Goal: Use online tool/utility: Utilize a website feature to perform a specific function

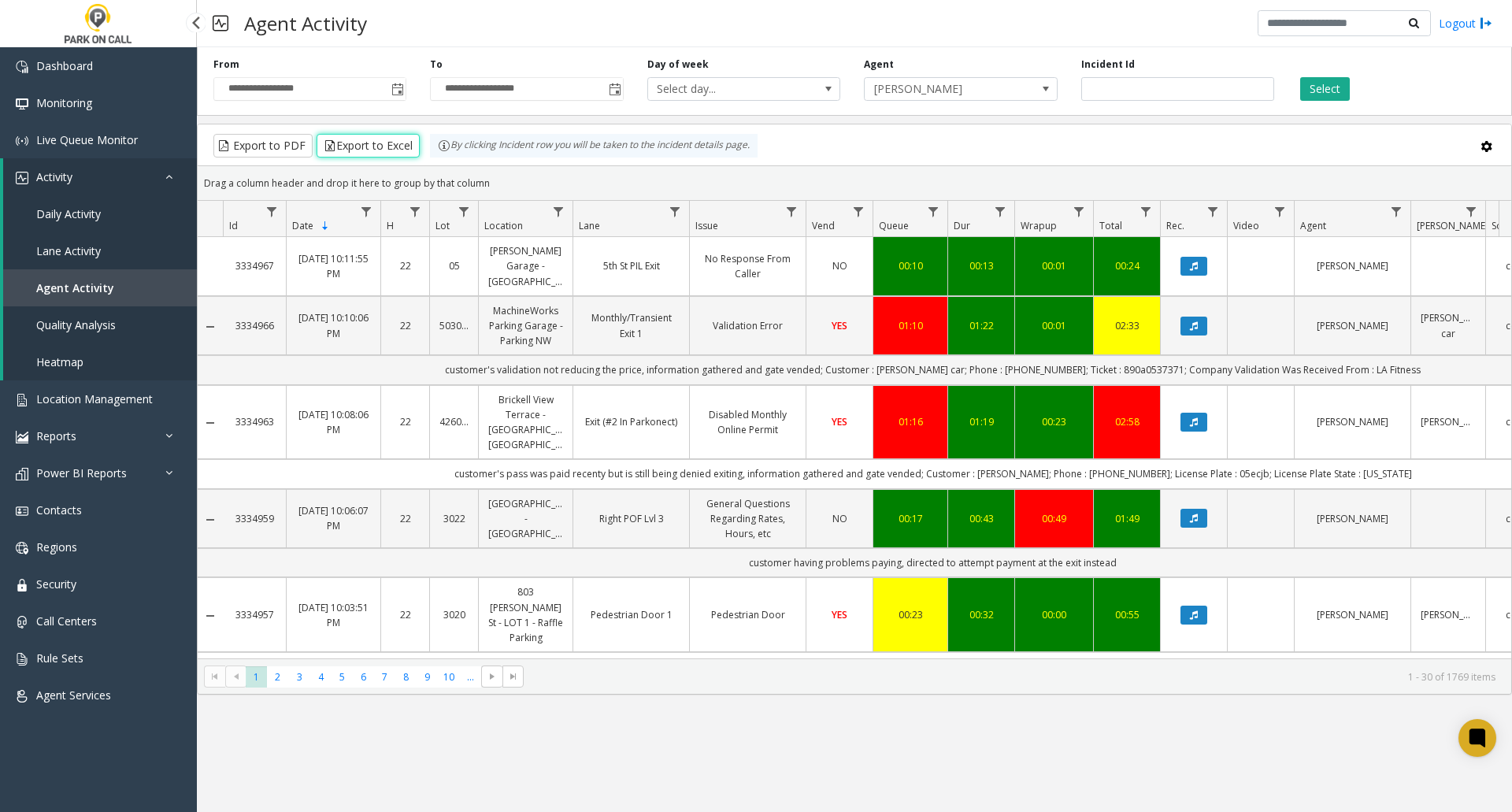
click at [51, 354] on span "Heatmap" at bounding box center [59, 361] width 47 height 15
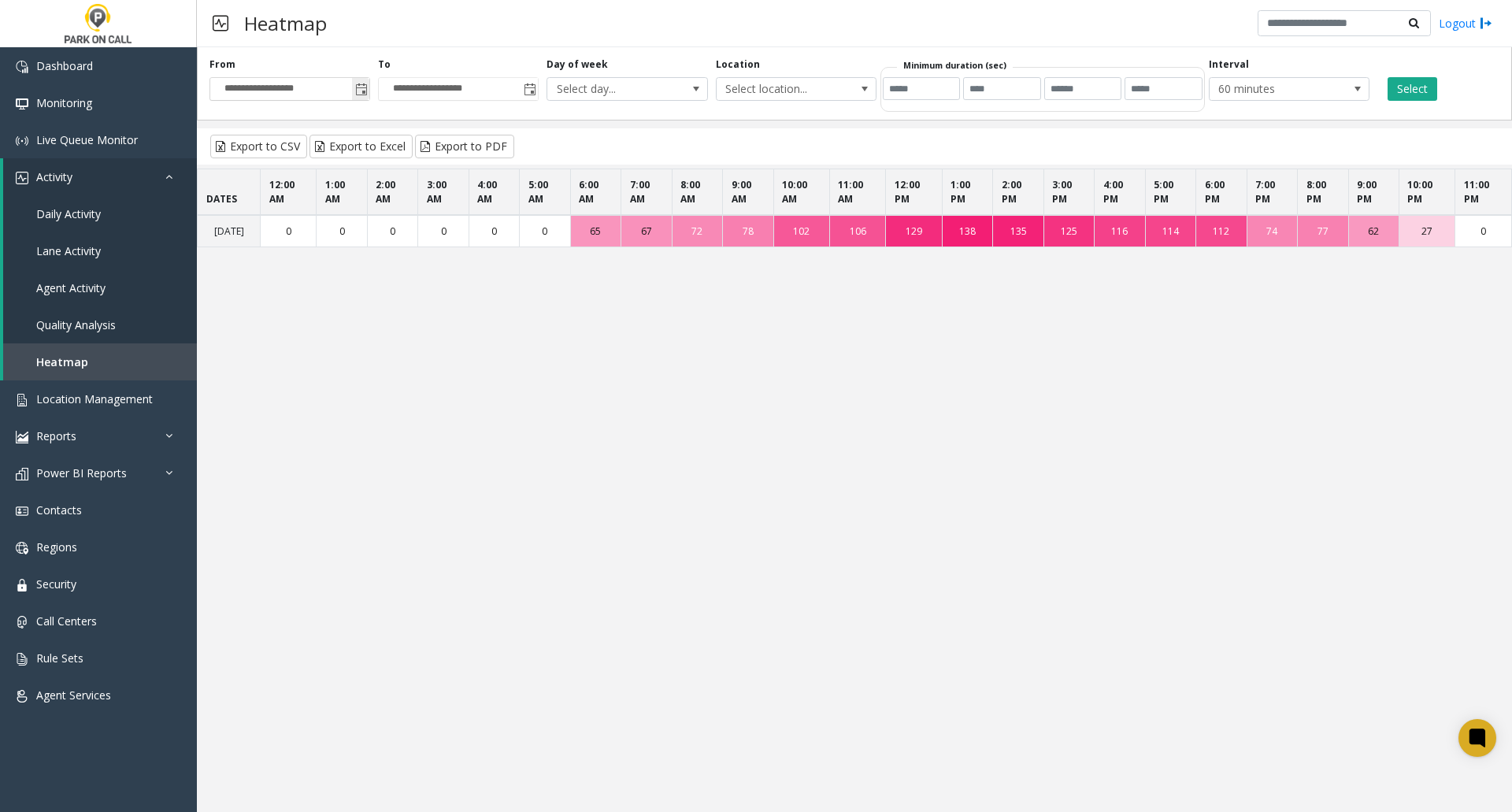
click at [361, 94] on span "Toggle popup" at bounding box center [361, 89] width 13 height 13
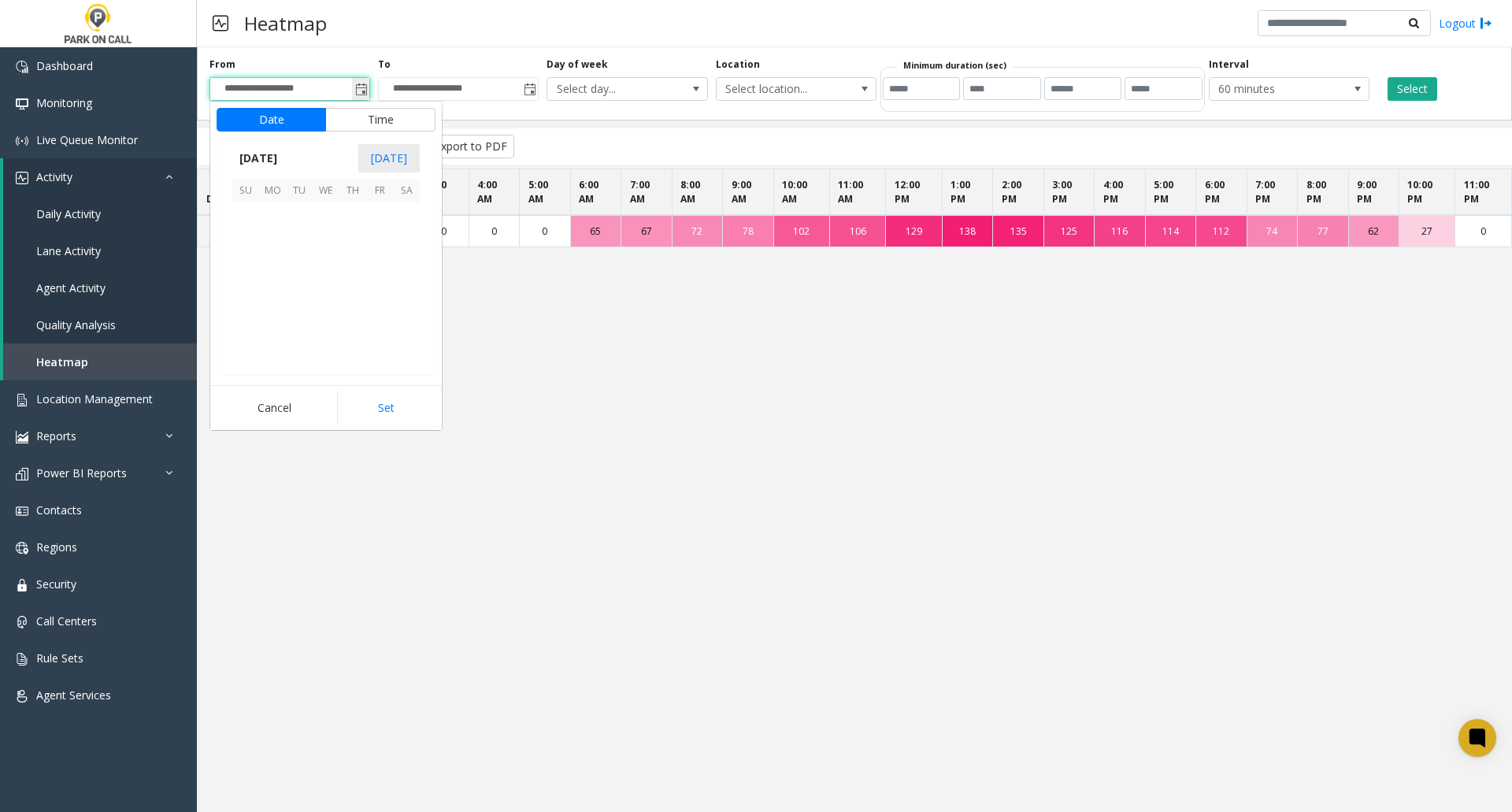
scroll to position [282866, 0]
click at [261, 161] on span "[DATE]" at bounding box center [258, 159] width 52 height 24
click at [364, 234] on span "Aug" at bounding box center [364, 230] width 38 height 38
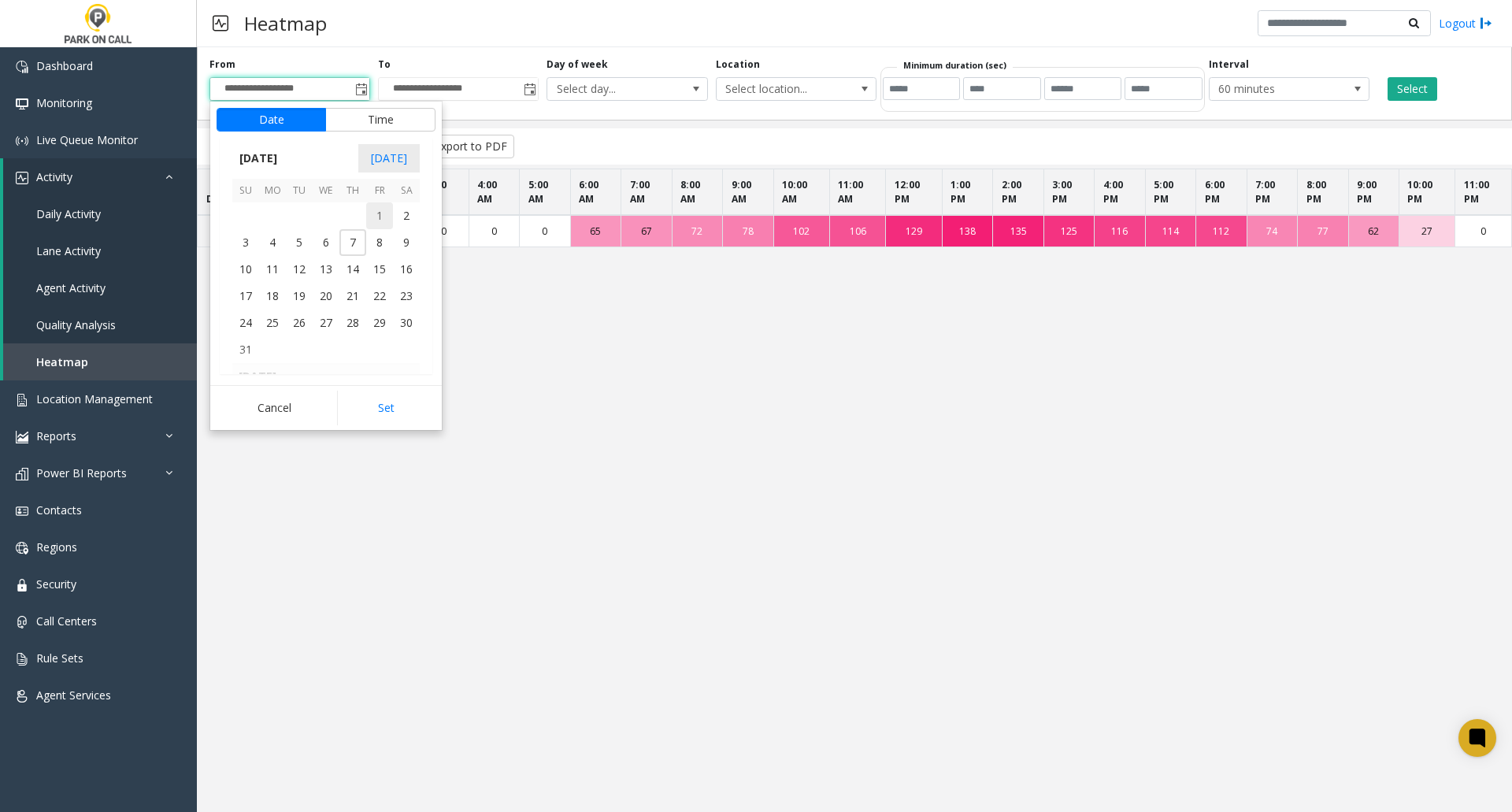
click at [373, 215] on span "1" at bounding box center [379, 215] width 27 height 27
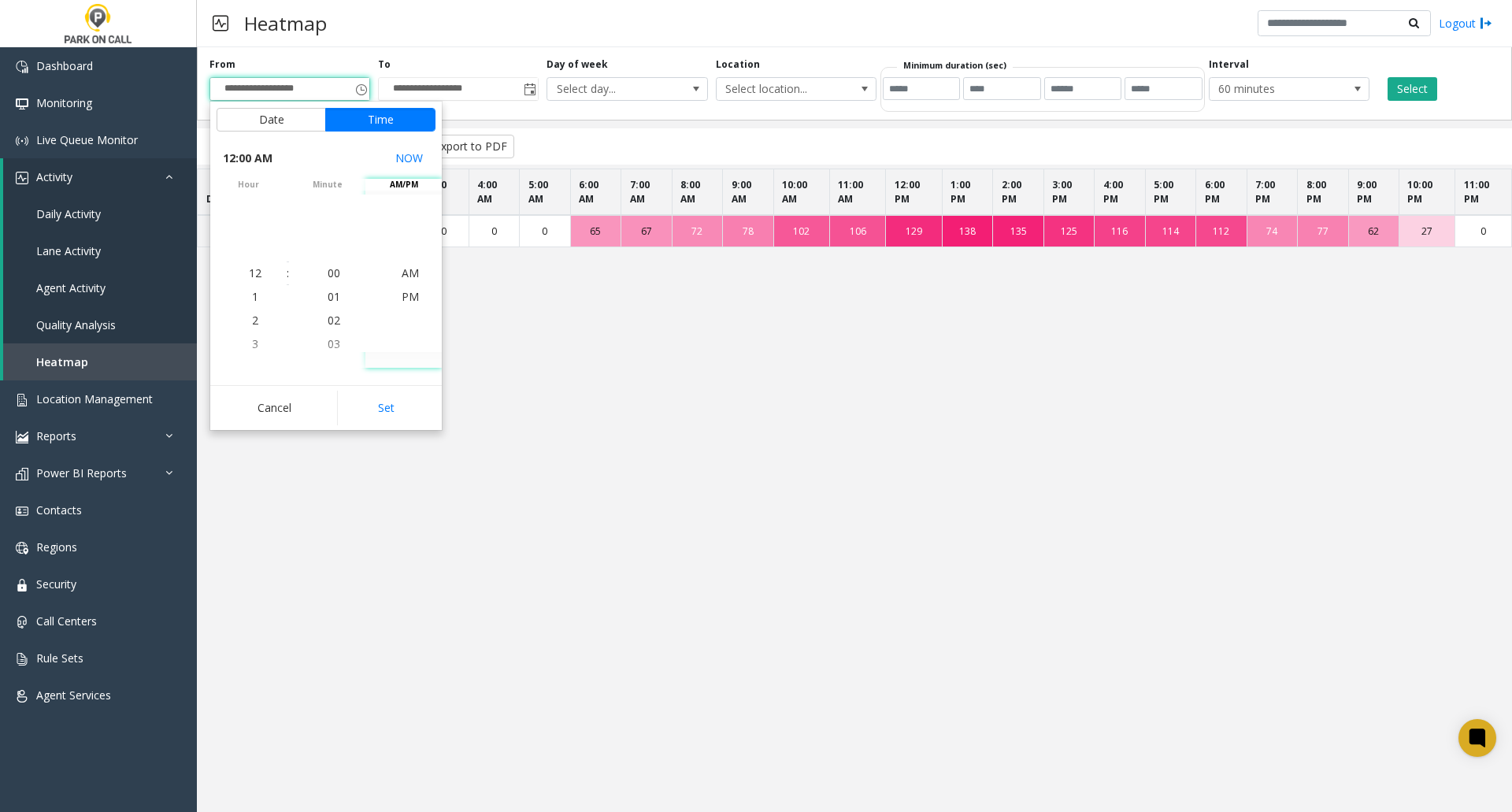
click at [396, 411] on button "Set" at bounding box center [387, 408] width 100 height 34
type input "**********"
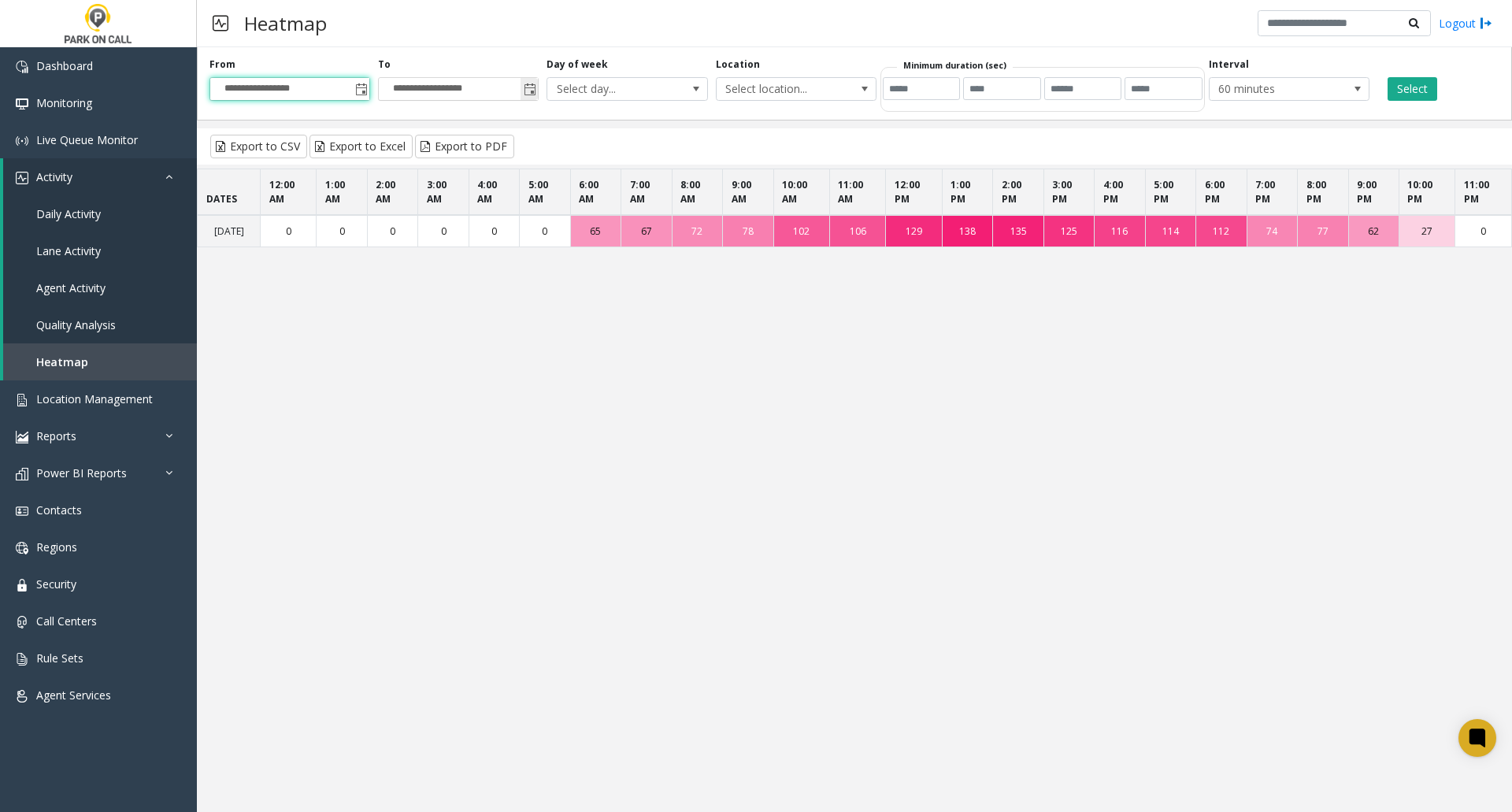
click at [528, 88] on span "Toggle popup" at bounding box center [529, 89] width 13 height 13
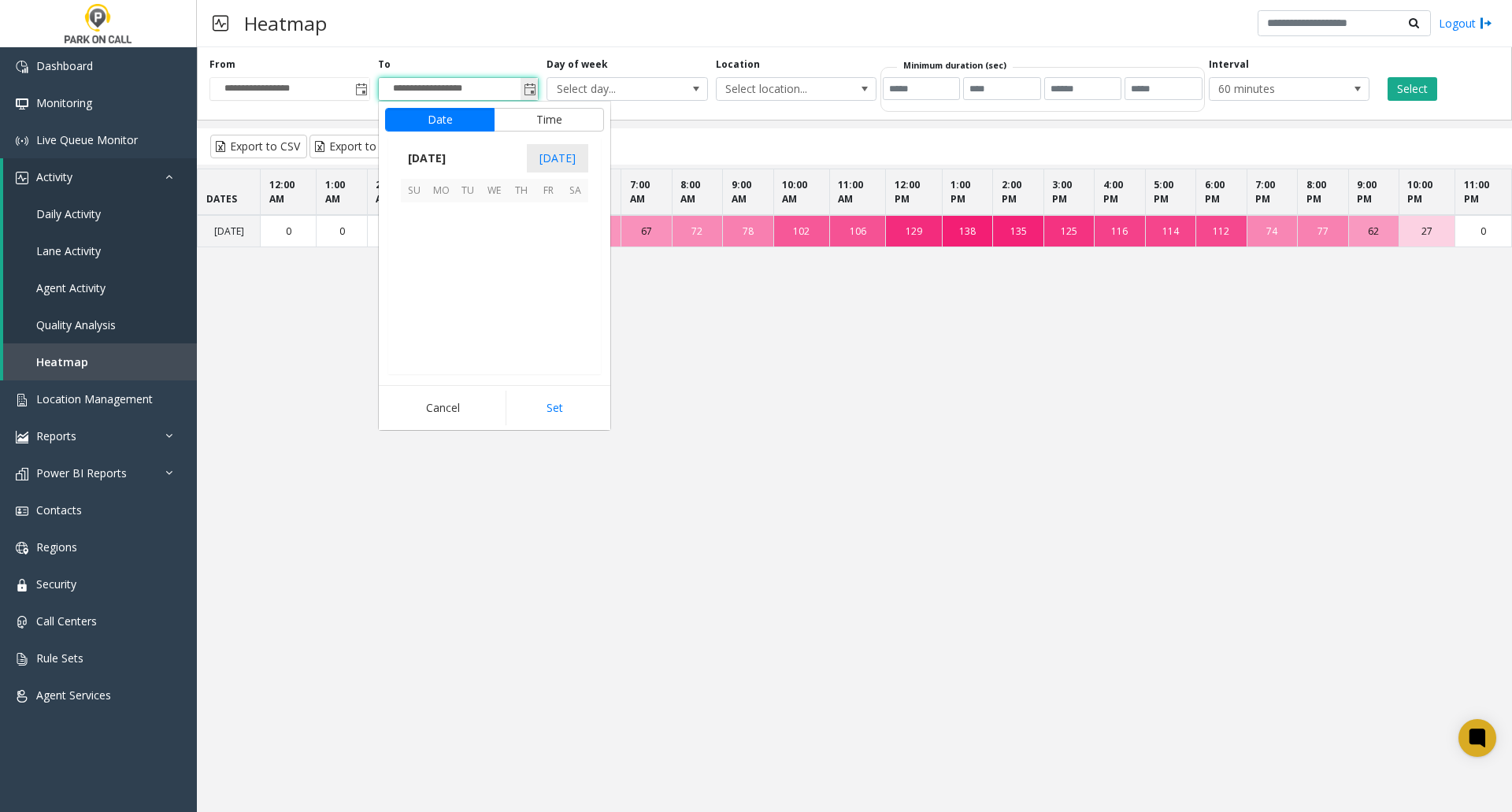
scroll to position [24, 0]
click at [469, 250] on span "7" at bounding box center [467, 242] width 27 height 27
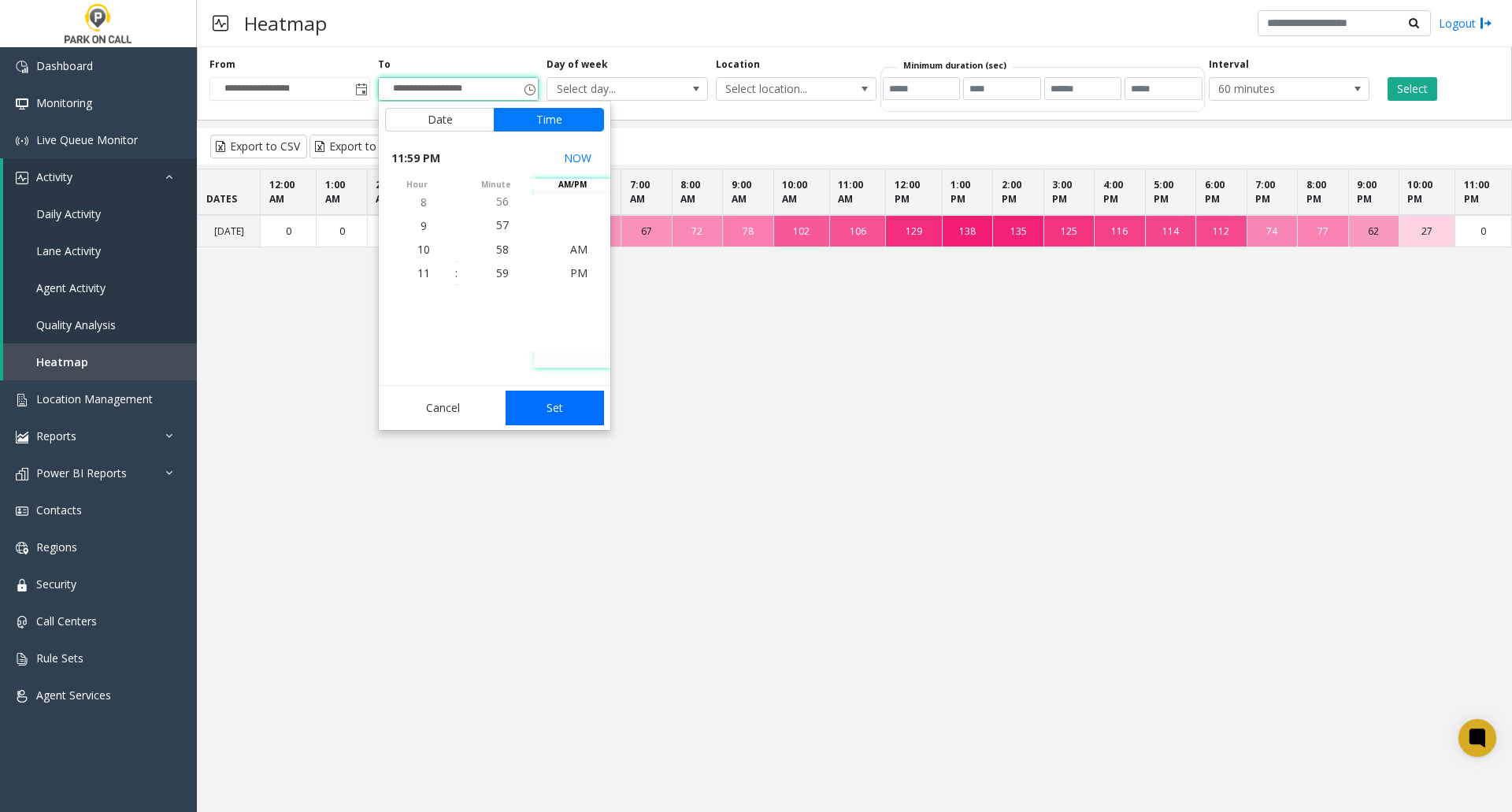
click at [574, 409] on button "Set" at bounding box center [555, 408] width 100 height 34
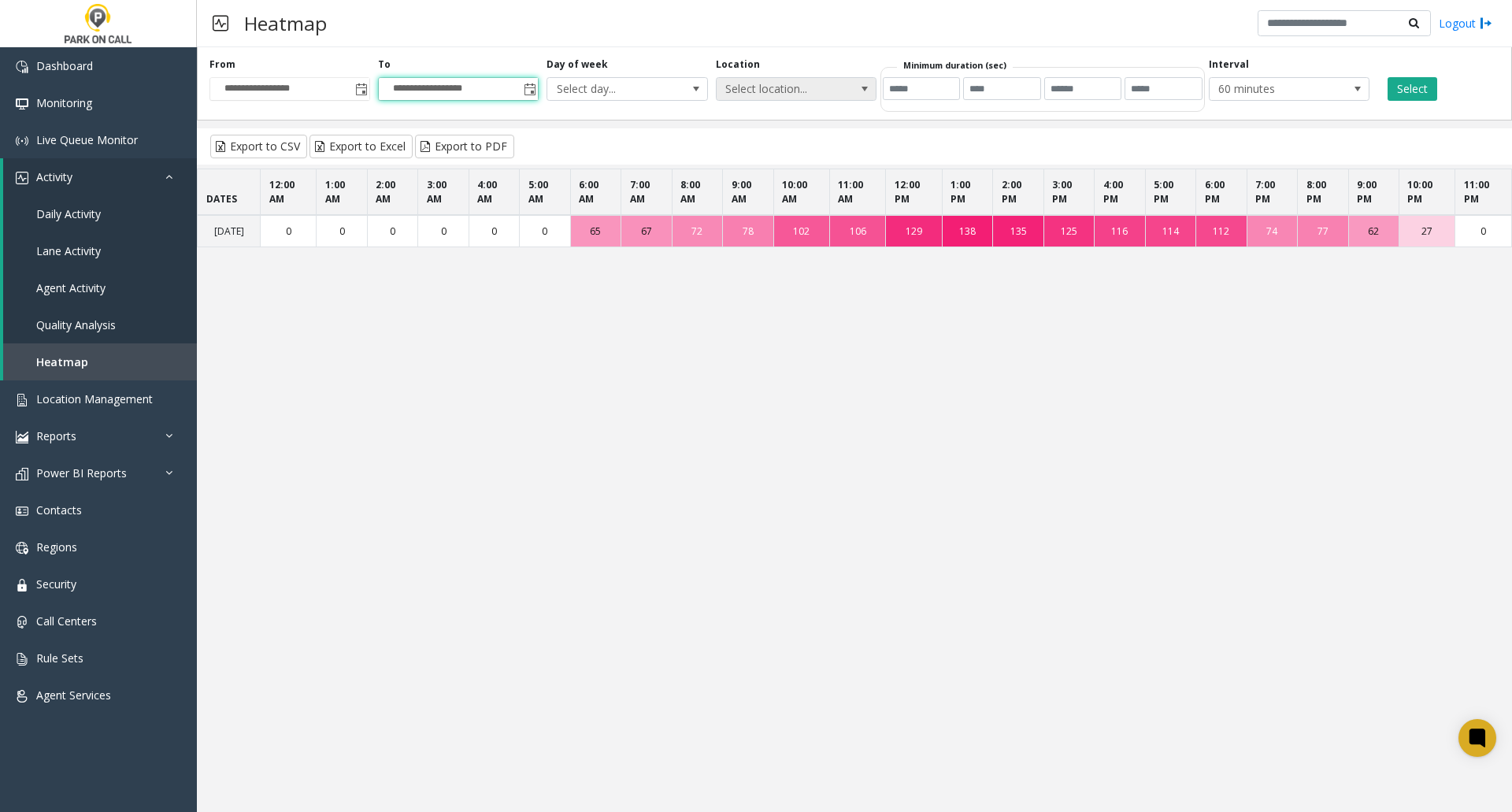
click at [870, 91] on span at bounding box center [864, 88] width 13 height 13
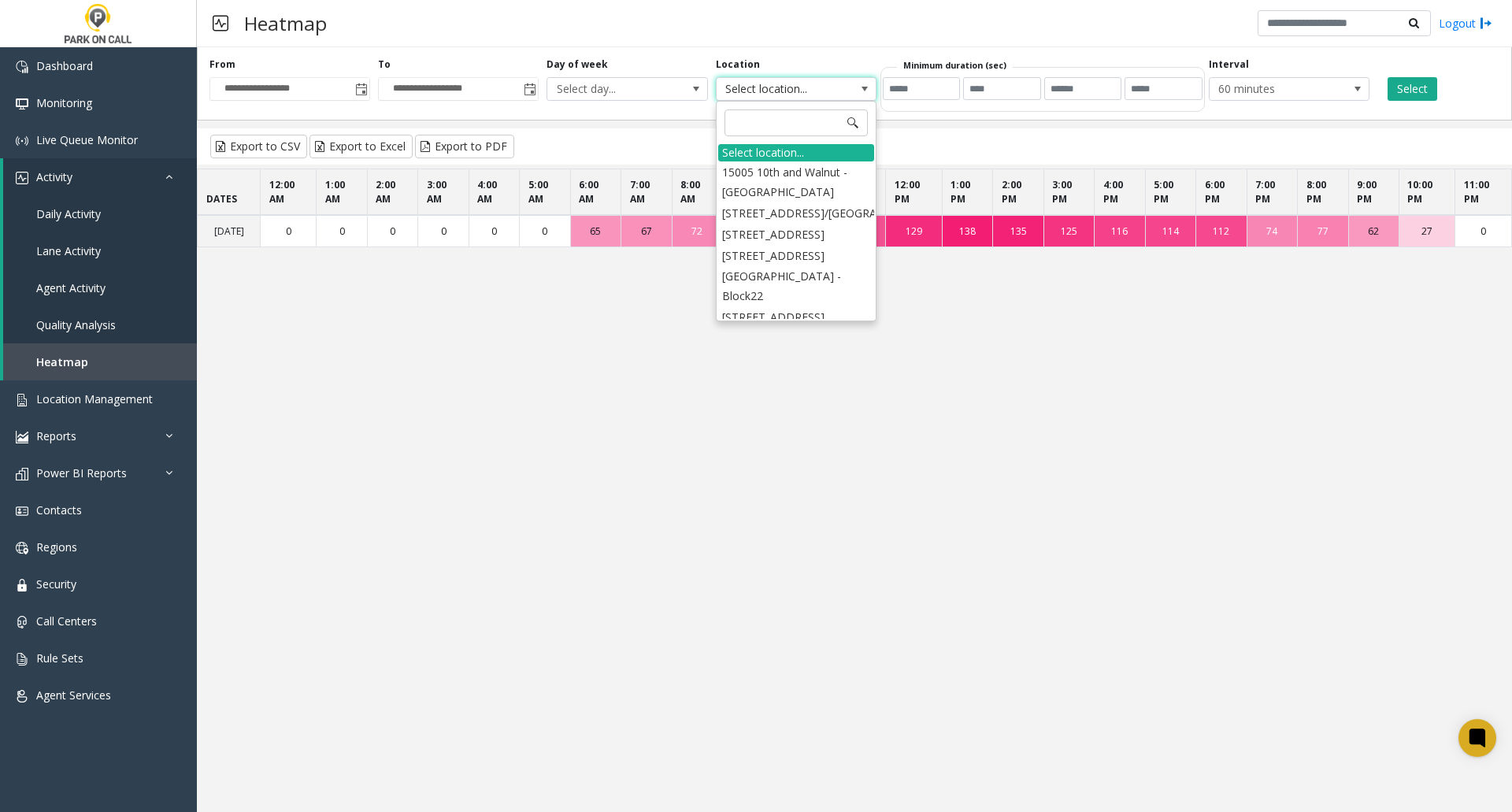
click at [870, 91] on span at bounding box center [864, 88] width 13 height 13
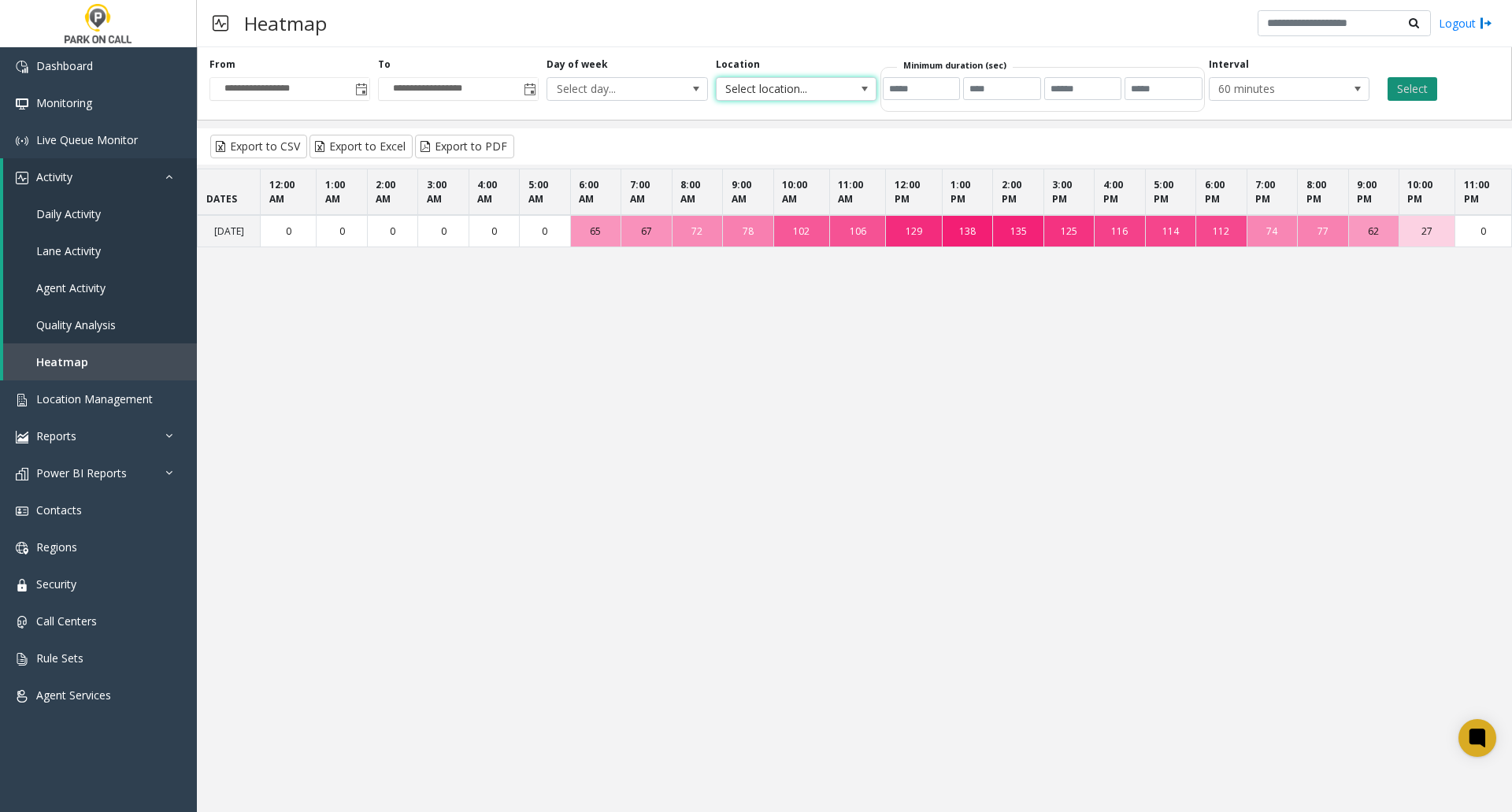
click at [1416, 89] on button "Select" at bounding box center [1412, 89] width 50 height 24
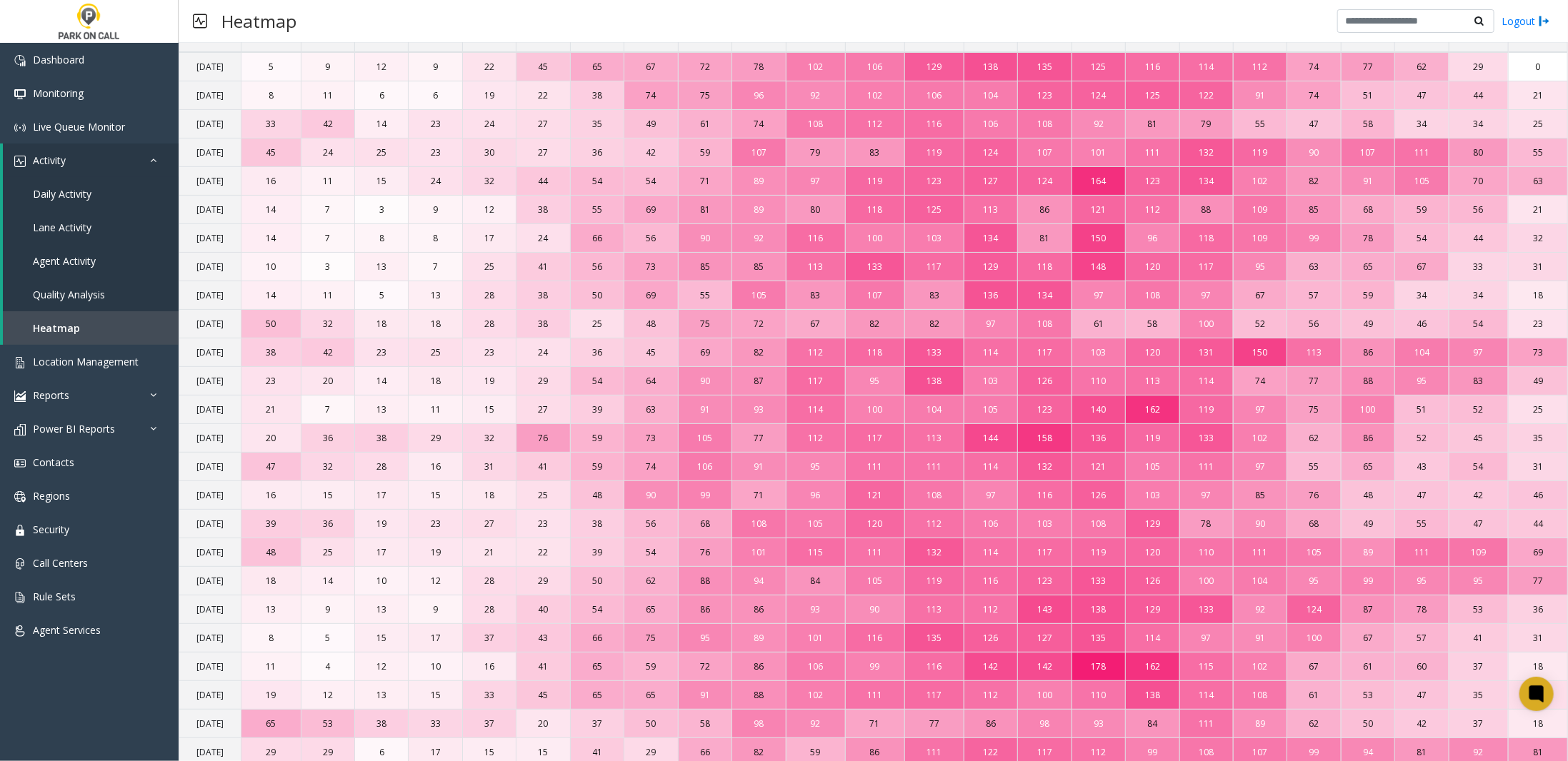
scroll to position [0, 0]
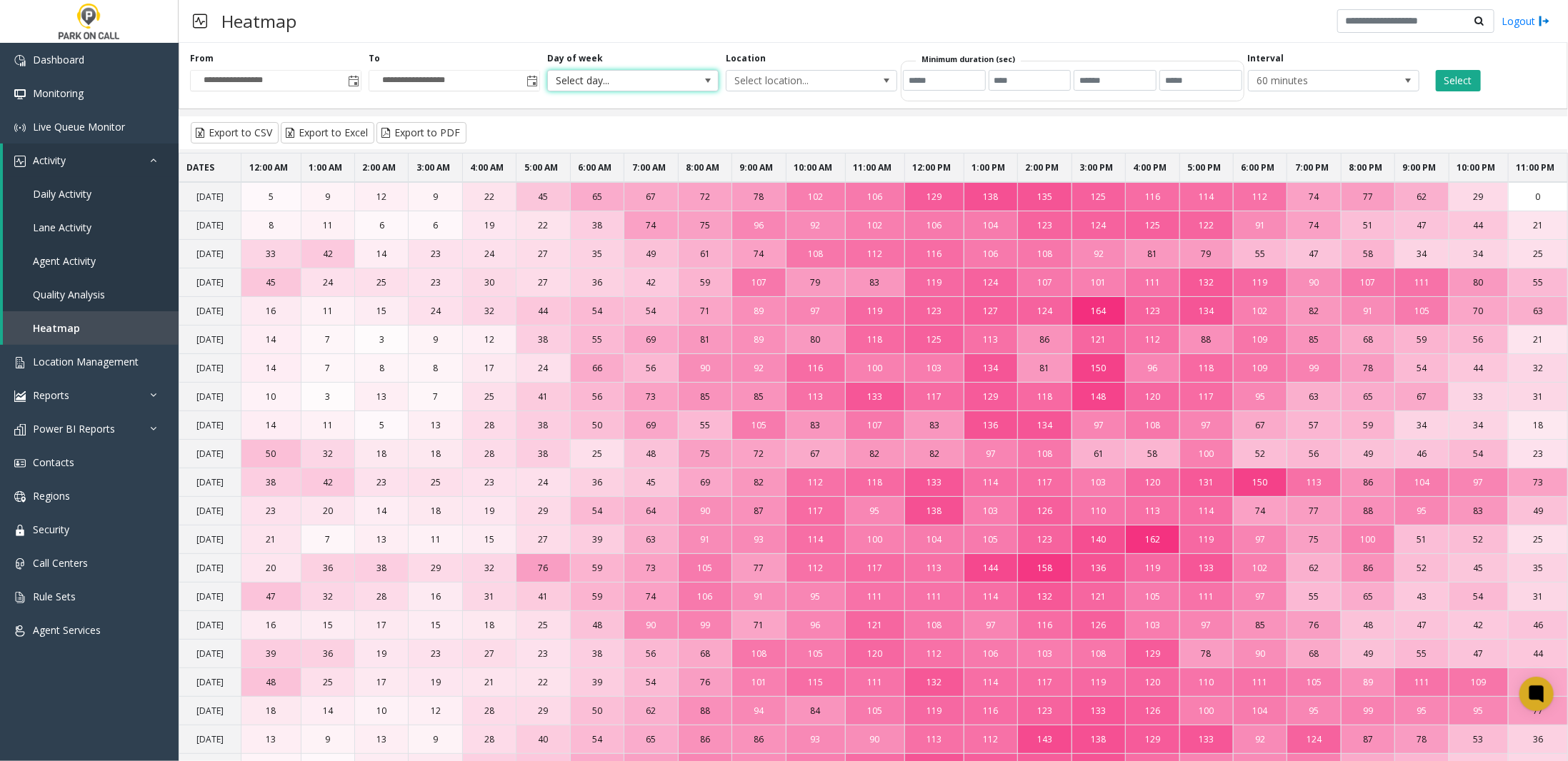
click at [709, 83] on span at bounding box center [708, 80] width 12 height 12
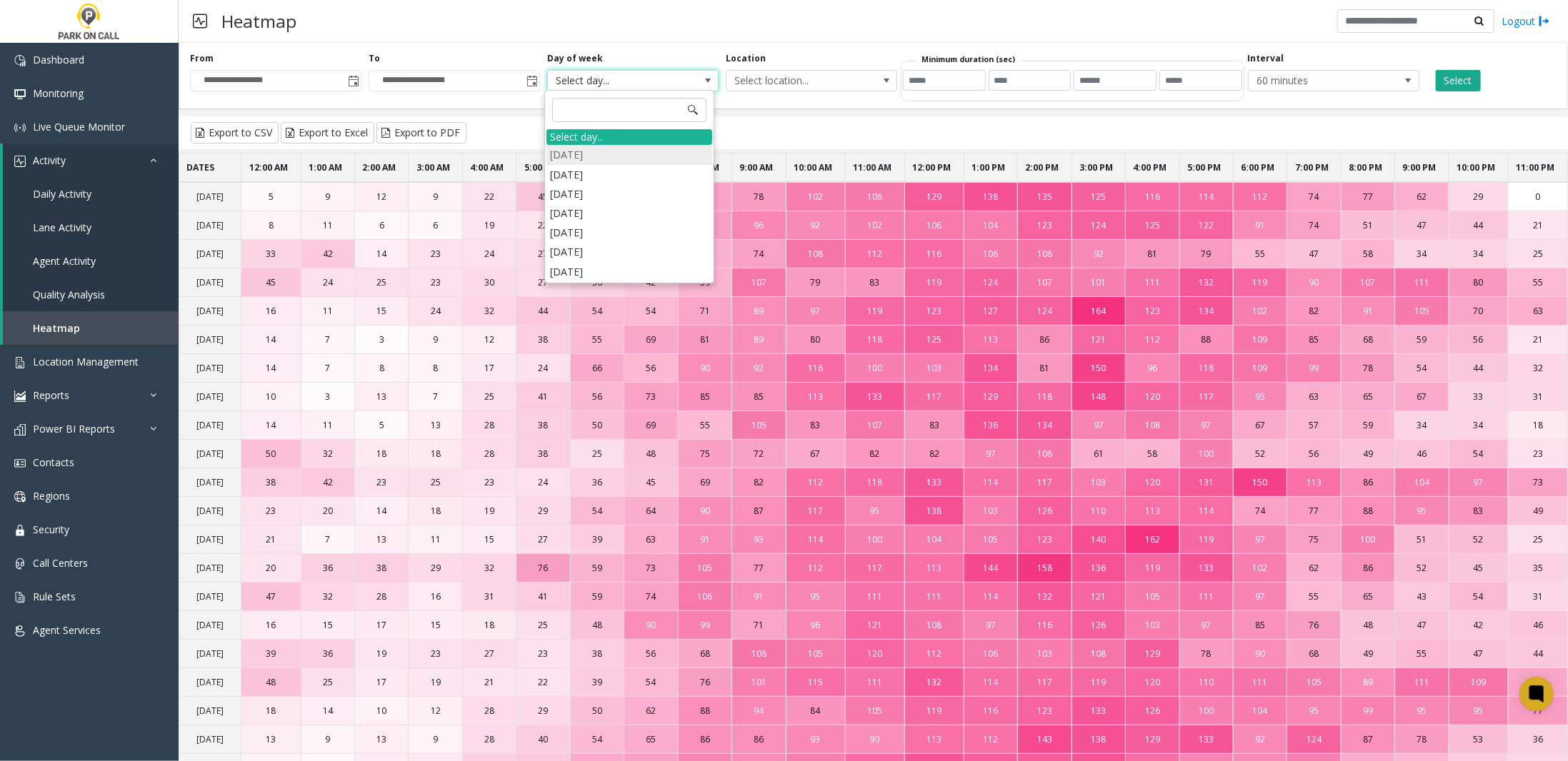
click at [565, 155] on li "[DATE]" at bounding box center [629, 154] width 166 height 19
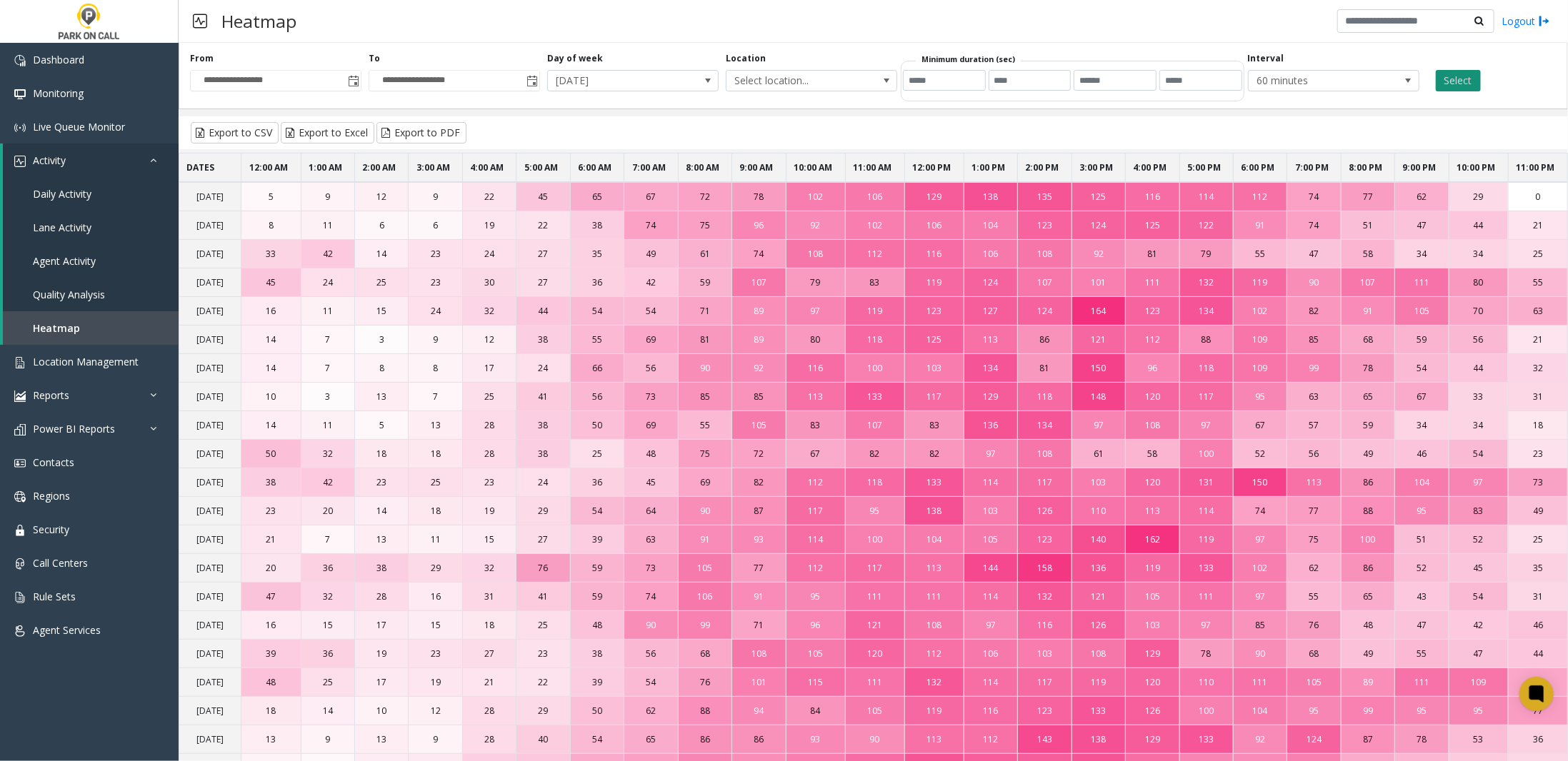
click at [1371, 78] on button "Select" at bounding box center [1458, 81] width 45 height 22
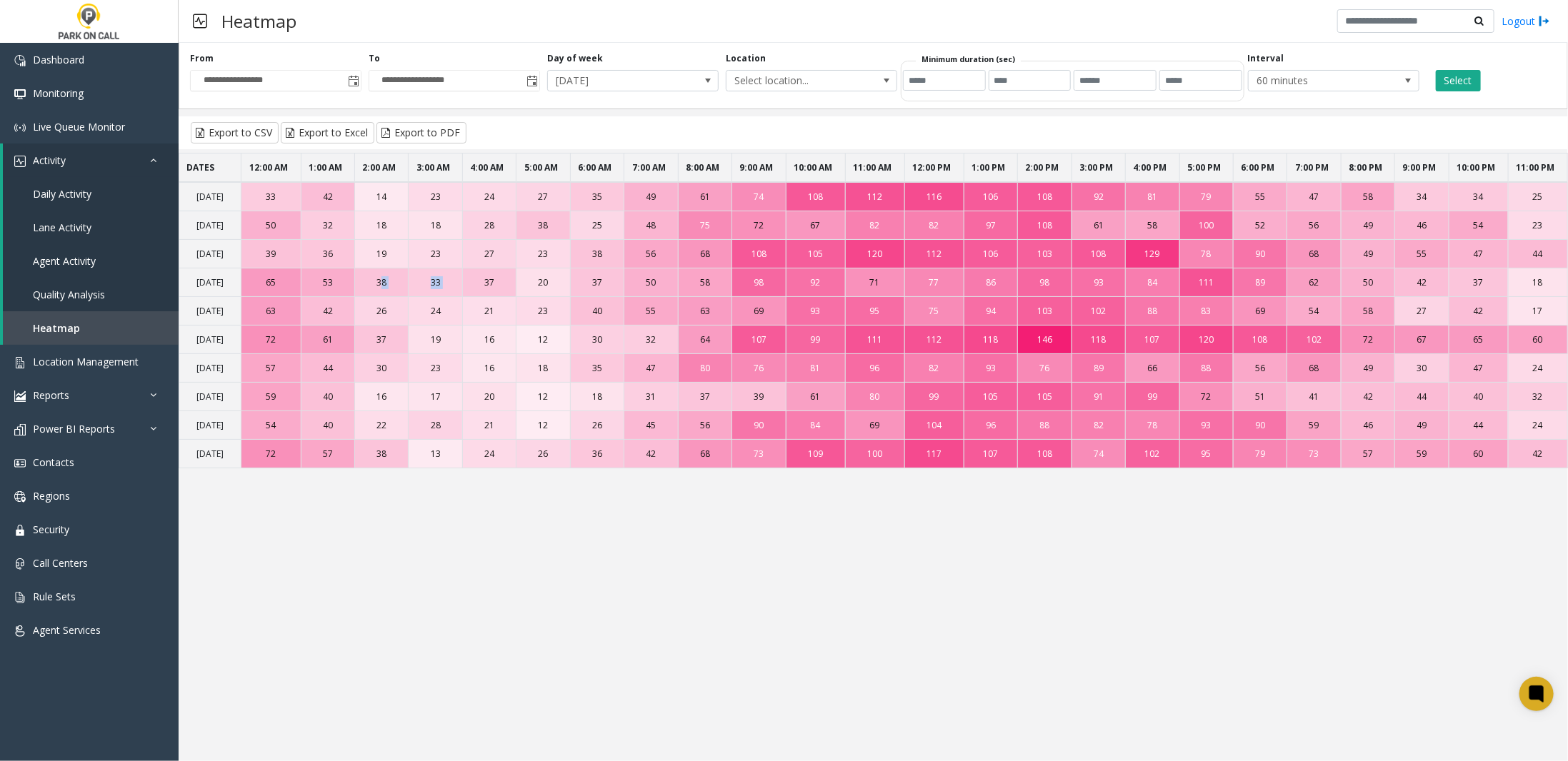
drag, startPoint x: 368, startPoint y: 283, endPoint x: 478, endPoint y: 277, distance: 110.2
click at [478, 277] on tr "[DATE] 53 38 33 37 20 37 50 58 98 92 71 77 86 98 93 84 111 89 62 50 42 37 18" at bounding box center [874, 282] width 1389 height 29
click at [455, 486] on app-heatmap "DATES 12:00 AM 1:00 AM 2:00 AM 3:00 AM 4:00 AM 5:00 AM 6:00 AM 7:00 AM 8:00 AM …" at bounding box center [873, 342] width 1390 height 380
click at [1371, 78] on span at bounding box center [1408, 80] width 12 height 12
click at [1302, 103] on li "30 minutes" at bounding box center [1334, 101] width 167 height 19
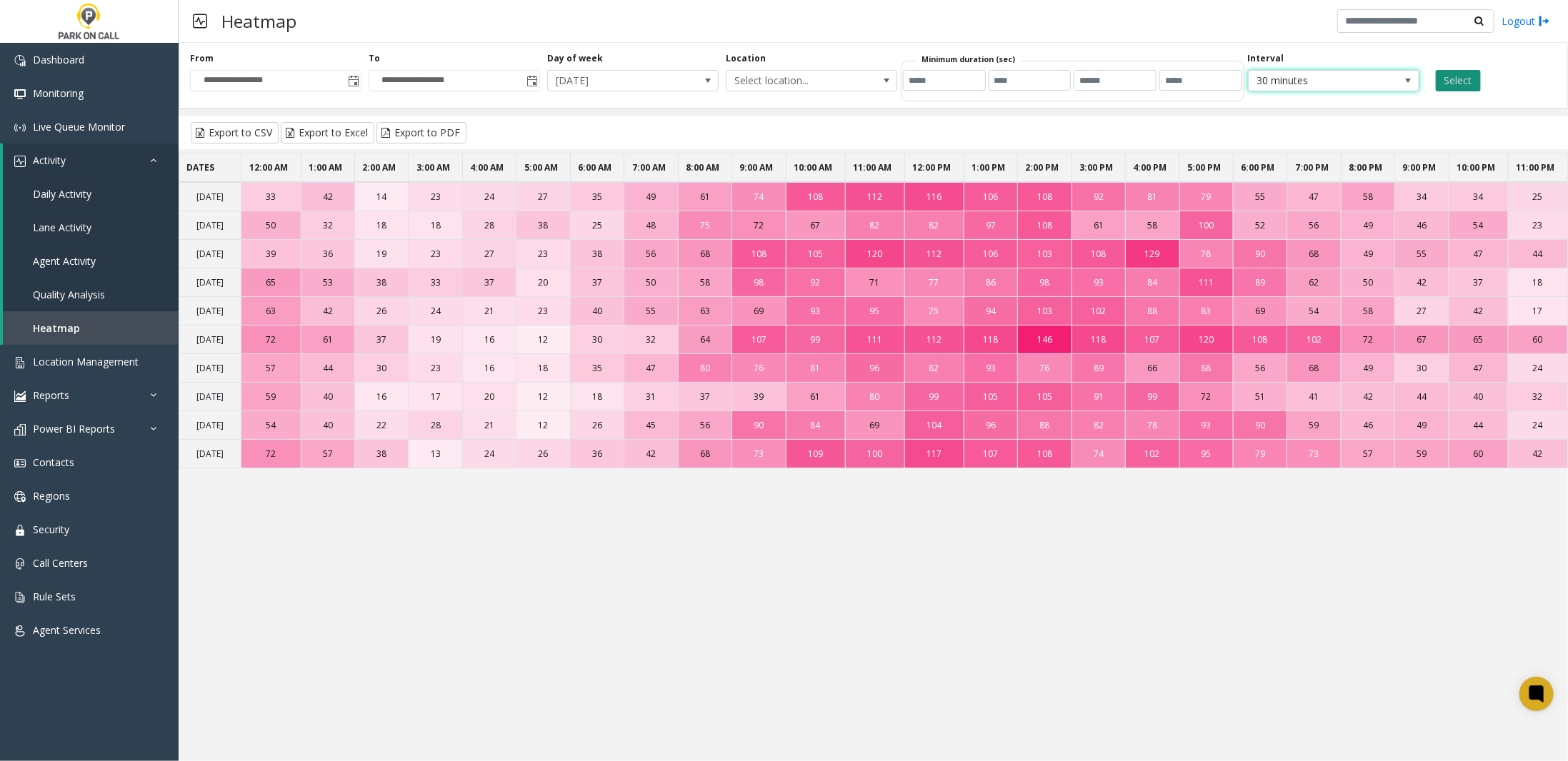
click at [1371, 84] on button "Select" at bounding box center [1458, 81] width 45 height 22
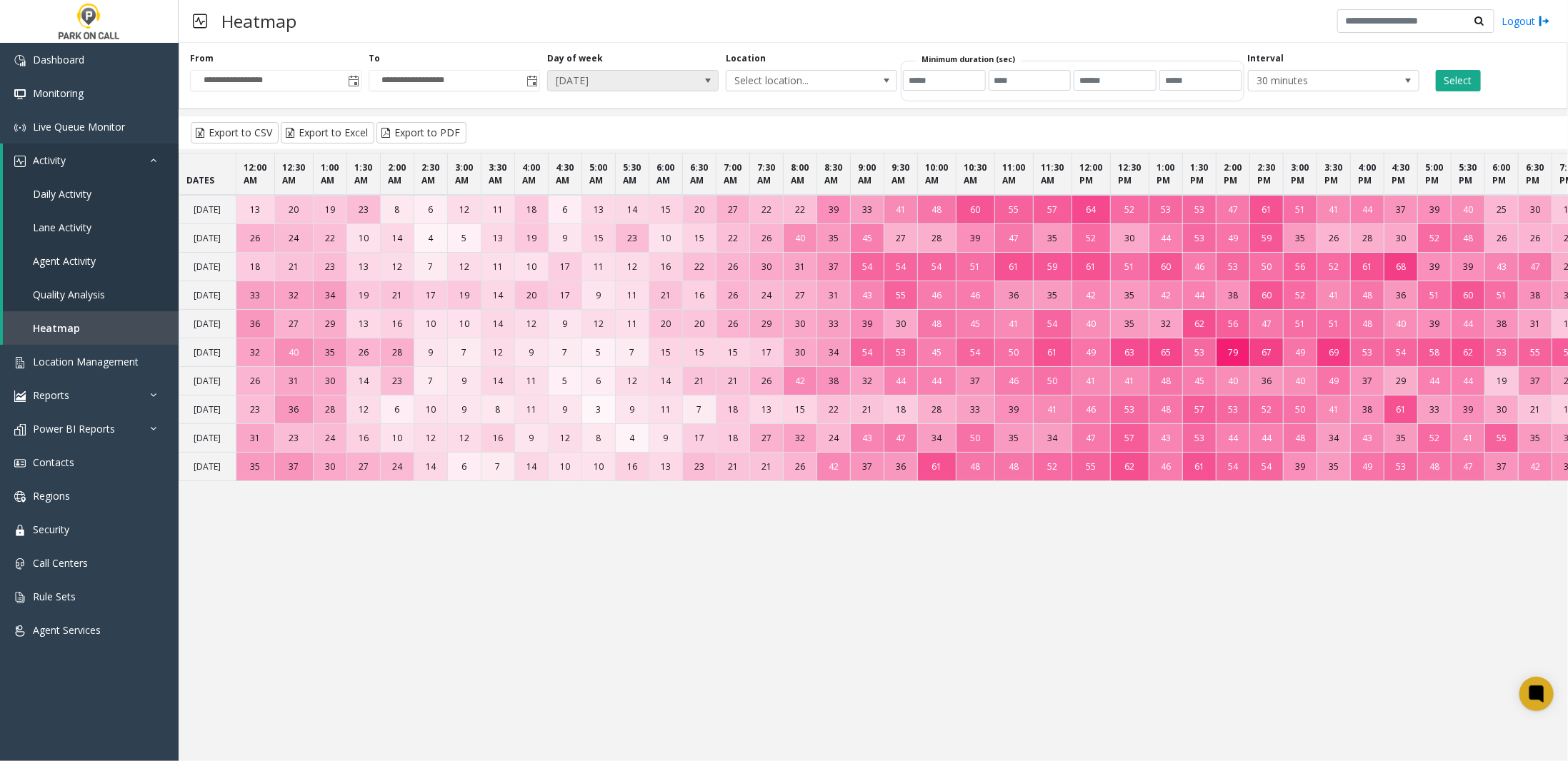
click at [706, 83] on span at bounding box center [708, 80] width 12 height 12
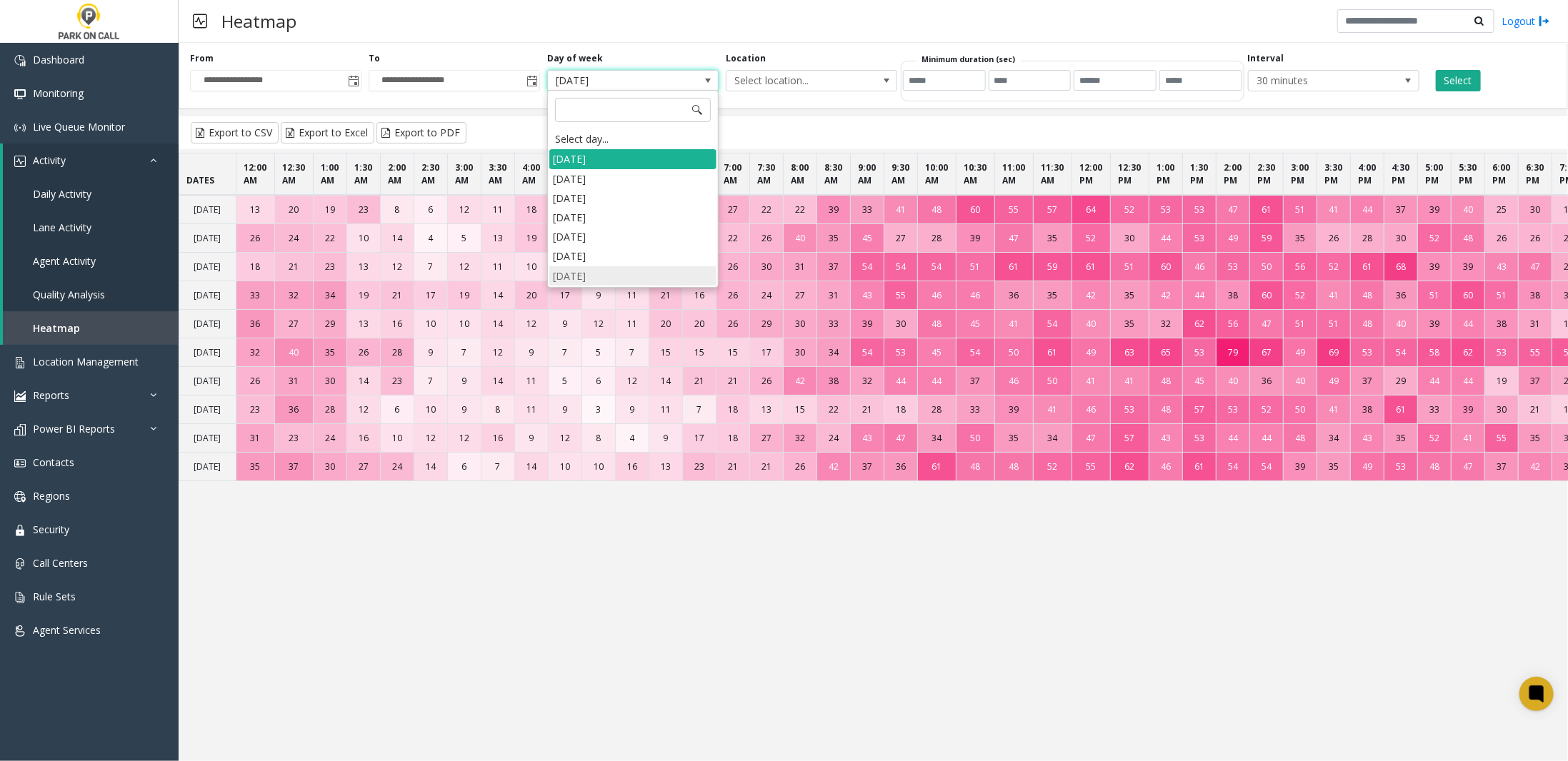
click at [582, 270] on li "[DATE]" at bounding box center [633, 275] width 167 height 19
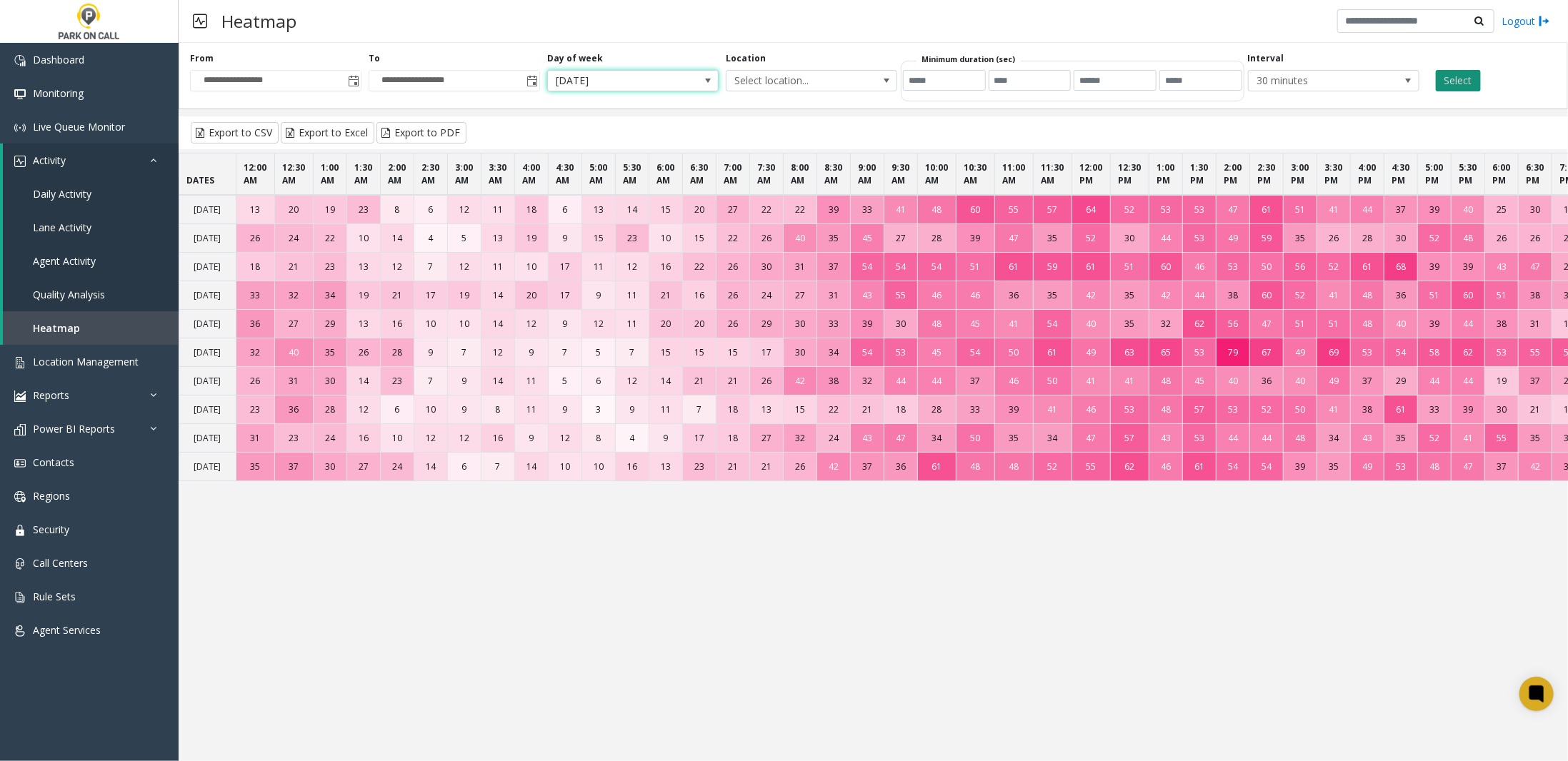
click at [1371, 80] on button "Select" at bounding box center [1458, 81] width 45 height 22
